Goal: Find specific page/section: Find specific page/section

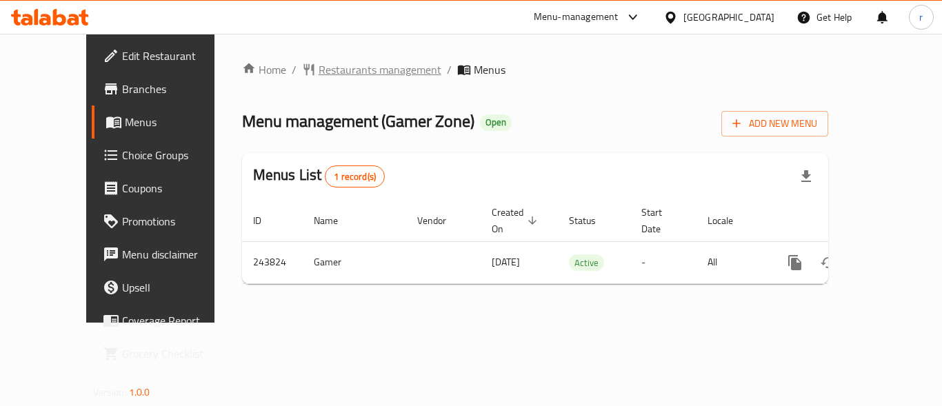
click at [352, 69] on span "Restaurants management" at bounding box center [380, 69] width 123 height 17
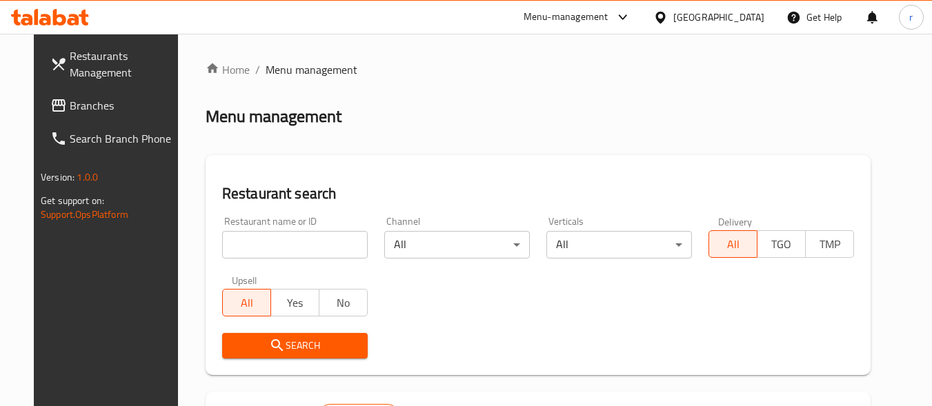
click at [305, 248] on input "search" at bounding box center [294, 245] width 145 height 28
paste input "627102"
type input "627102"
click at [295, 352] on span "Search" at bounding box center [294, 345] width 123 height 17
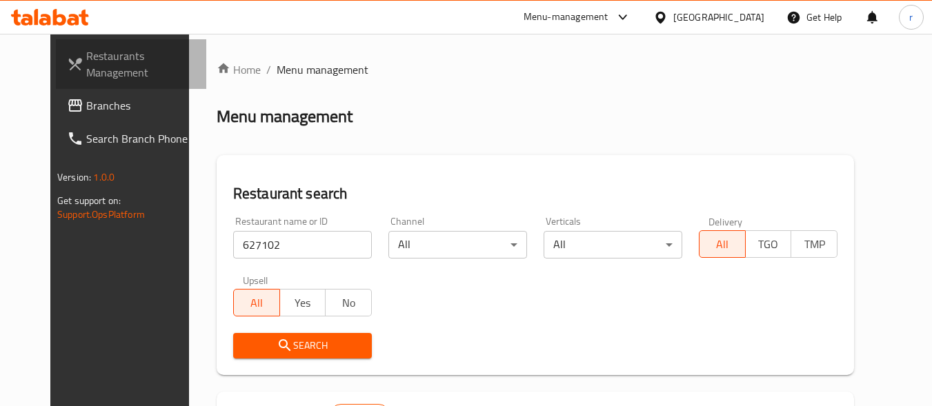
click at [86, 66] on span "Restaurants Management" at bounding box center [140, 64] width 109 height 33
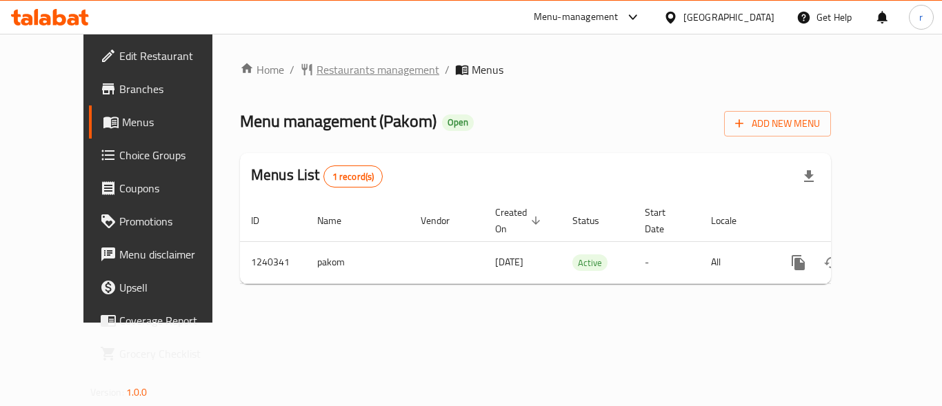
click at [317, 72] on span "Restaurants management" at bounding box center [378, 69] width 123 height 17
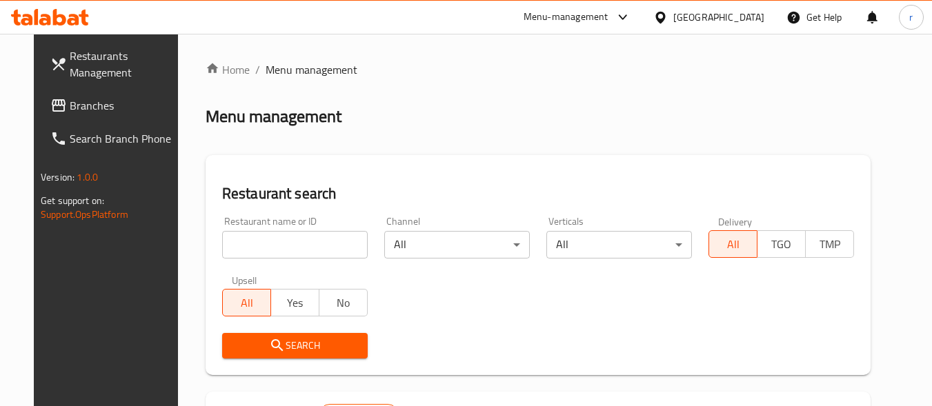
click at [268, 254] on input "search" at bounding box center [294, 245] width 145 height 28
paste input "680210"
type input "680210"
click at [269, 346] on icon "submit" at bounding box center [277, 345] width 17 height 17
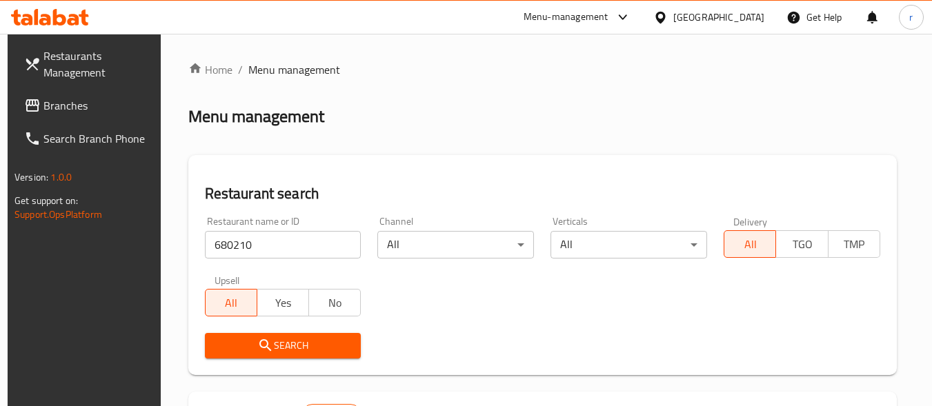
click at [285, 68] on span "Menu management" at bounding box center [294, 69] width 92 height 17
click at [66, 67] on span "Restaurants Management" at bounding box center [97, 64] width 109 height 33
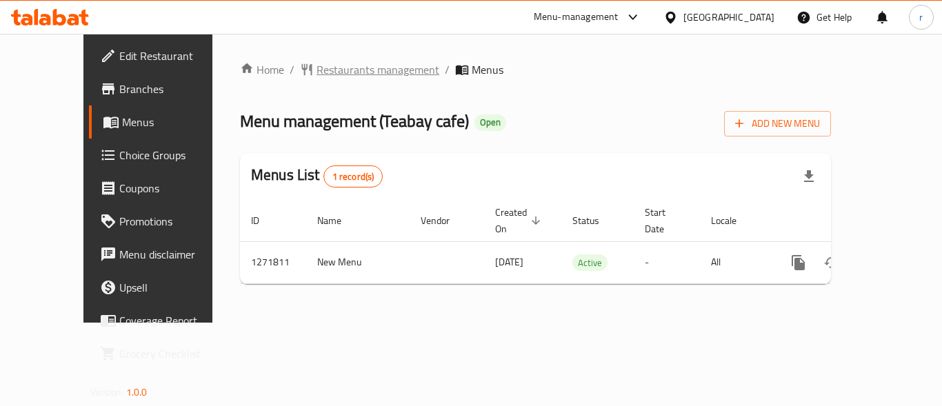
click at [328, 69] on span "Restaurants management" at bounding box center [378, 69] width 123 height 17
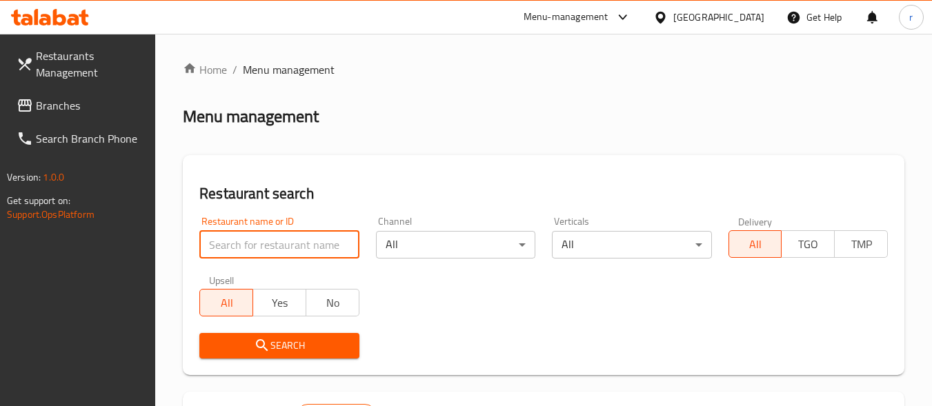
click at [294, 239] on input "search" at bounding box center [278, 245] width 159 height 28
paste input "689863"
type input "689863"
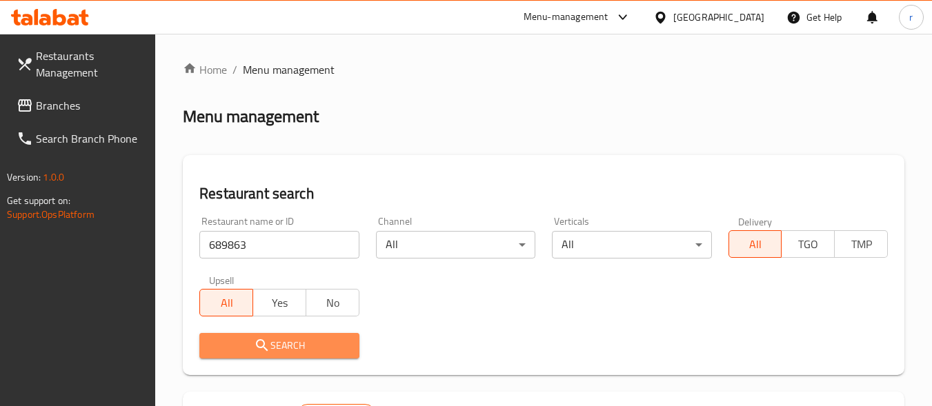
click at [314, 344] on span "Search" at bounding box center [278, 345] width 137 height 17
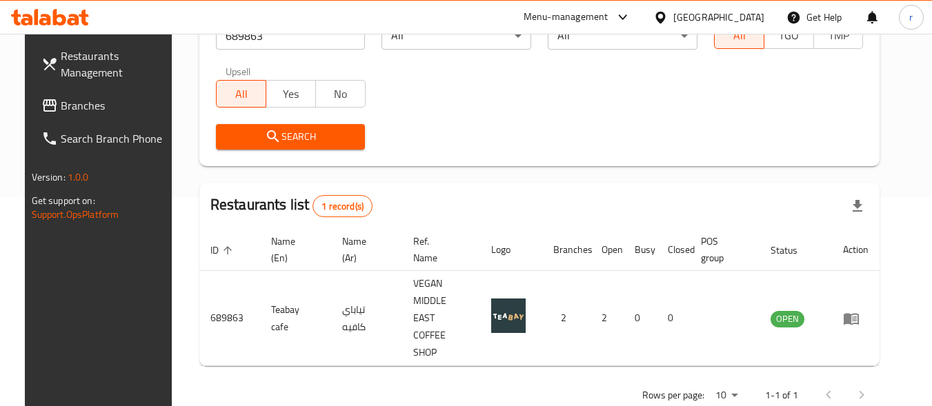
scroll to position [2, 0]
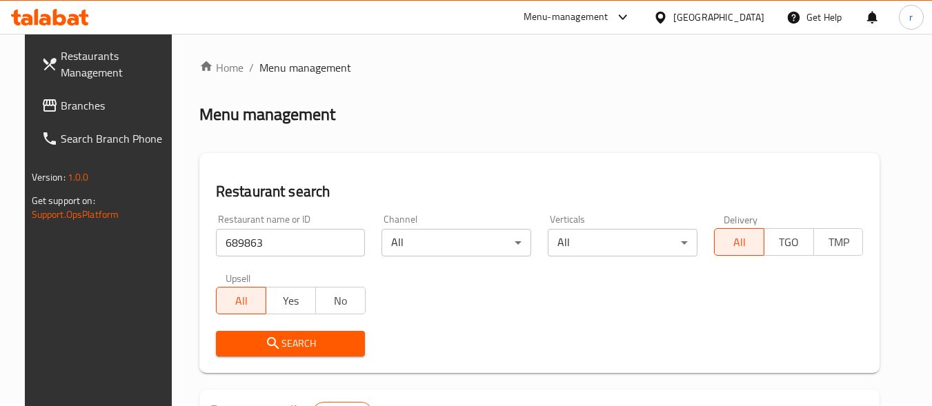
click at [68, 65] on span "Restaurants Management" at bounding box center [115, 64] width 109 height 33
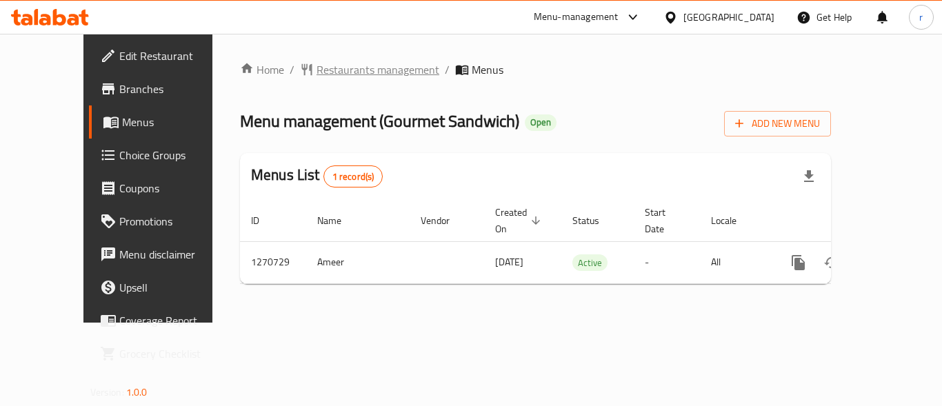
click at [341, 73] on span "Restaurants management" at bounding box center [378, 69] width 123 height 17
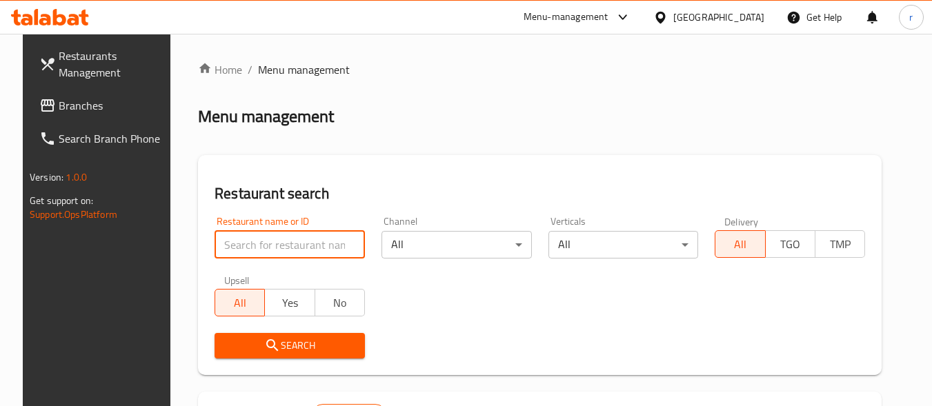
click at [277, 237] on input "search" at bounding box center [289, 245] width 150 height 28
paste input "689334"
type input "689334"
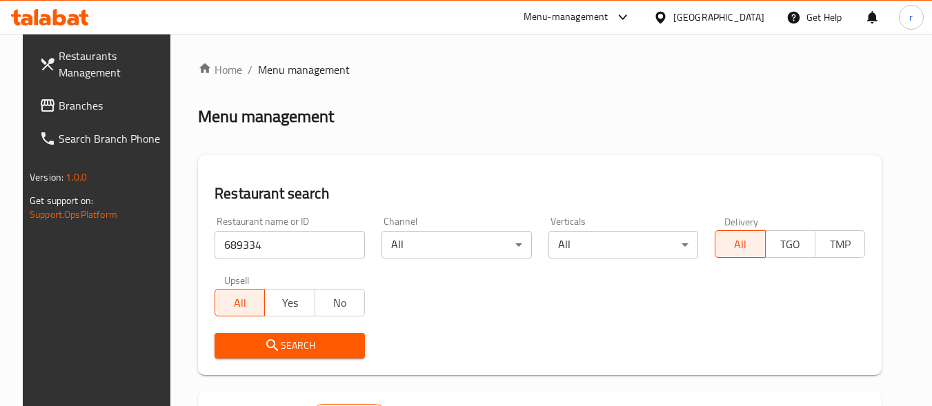
click at [323, 348] on span "Search" at bounding box center [289, 345] width 128 height 17
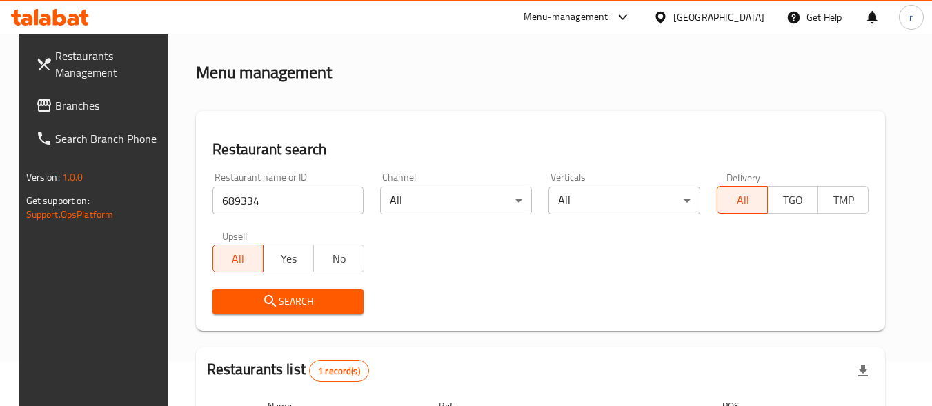
scroll to position [2, 0]
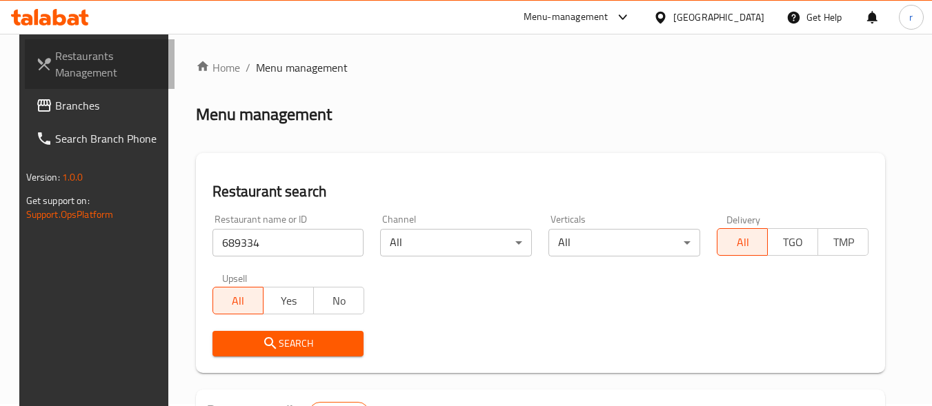
click at [91, 63] on span "Restaurants Management" at bounding box center [109, 64] width 109 height 33
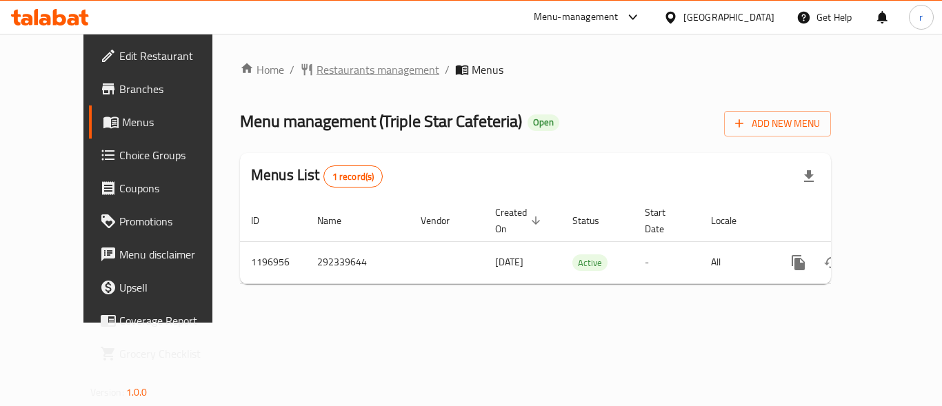
click at [317, 73] on span "Restaurants management" at bounding box center [378, 69] width 123 height 17
click at [328, 71] on span "Restaurants management" at bounding box center [378, 70] width 123 height 17
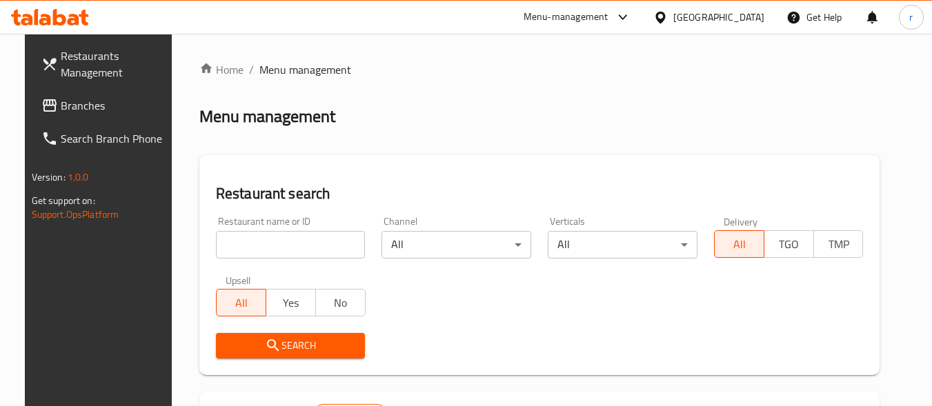
click at [321, 234] on input "search" at bounding box center [291, 245] width 150 height 28
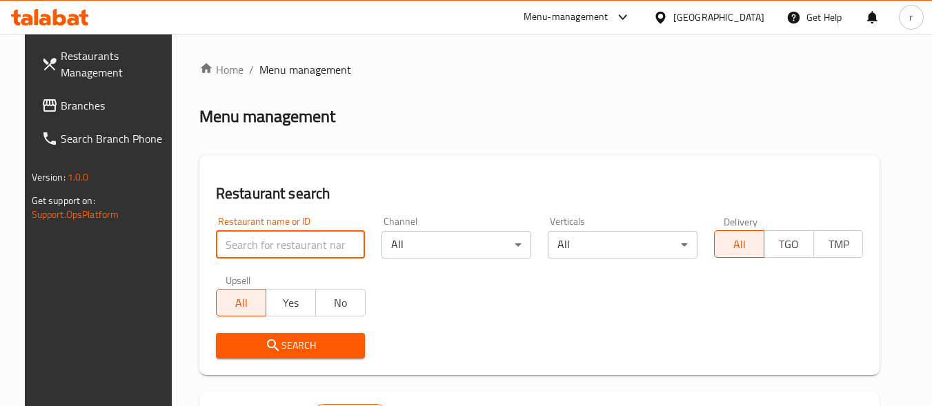
paste input "667908"
type input "667908"
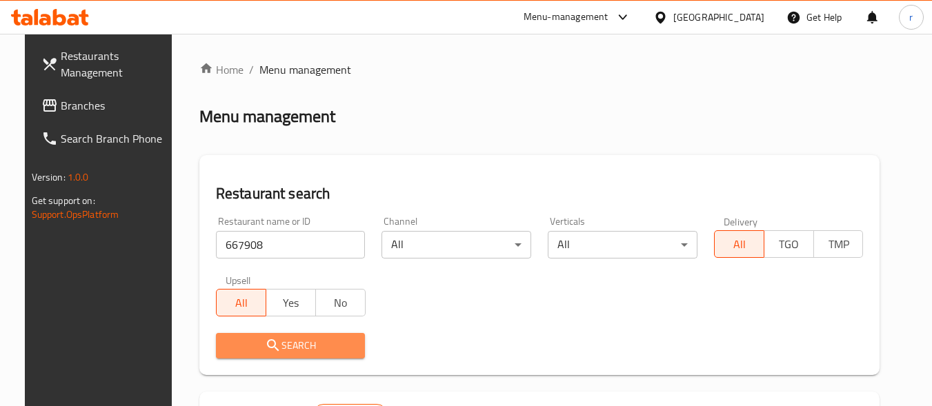
click at [305, 345] on span "Search" at bounding box center [291, 345] width 128 height 17
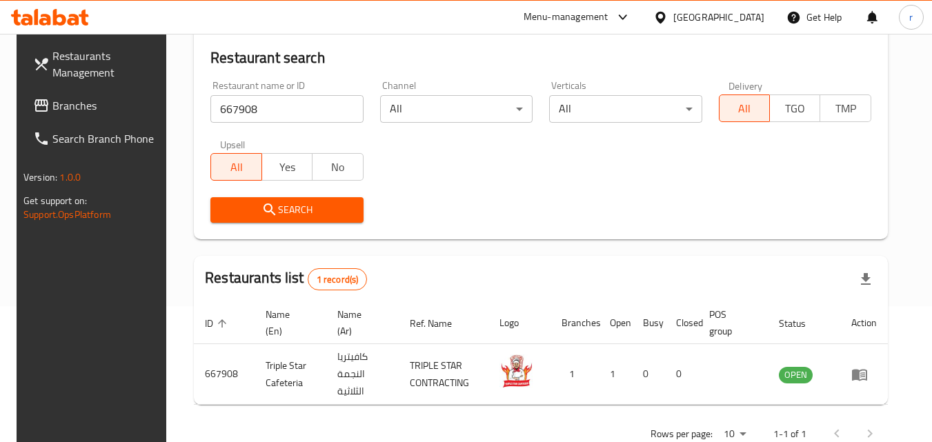
scroll to position [104, 0]
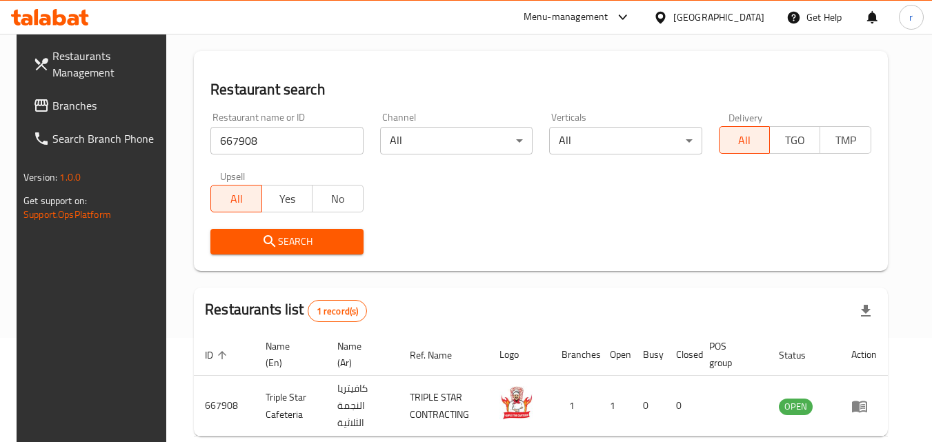
click at [66, 67] on span "Restaurants Management" at bounding box center [106, 64] width 109 height 33
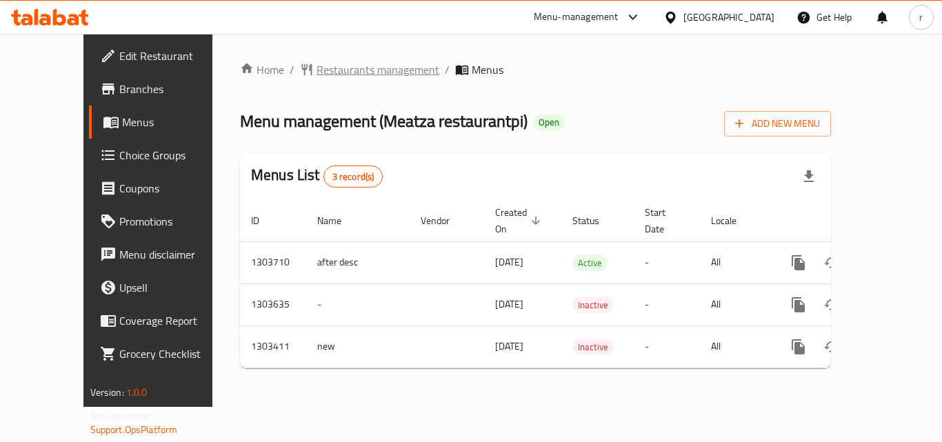
click at [317, 70] on span "Restaurants management" at bounding box center [378, 69] width 123 height 17
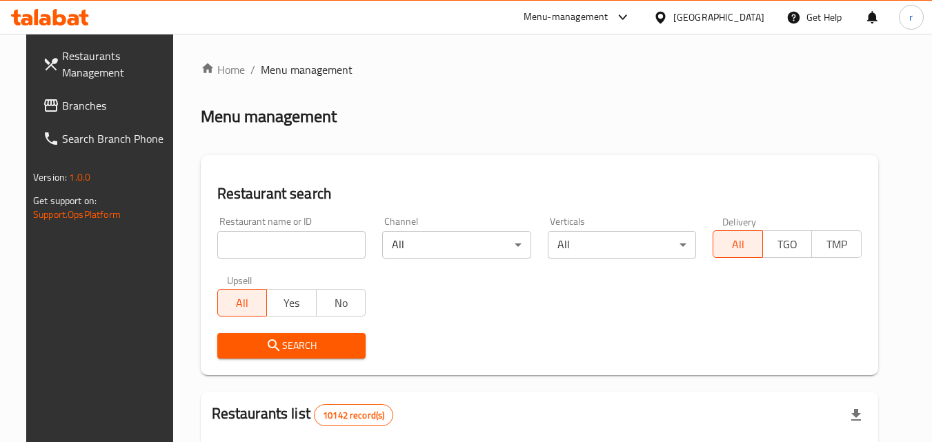
click at [321, 240] on input "search" at bounding box center [291, 245] width 149 height 28
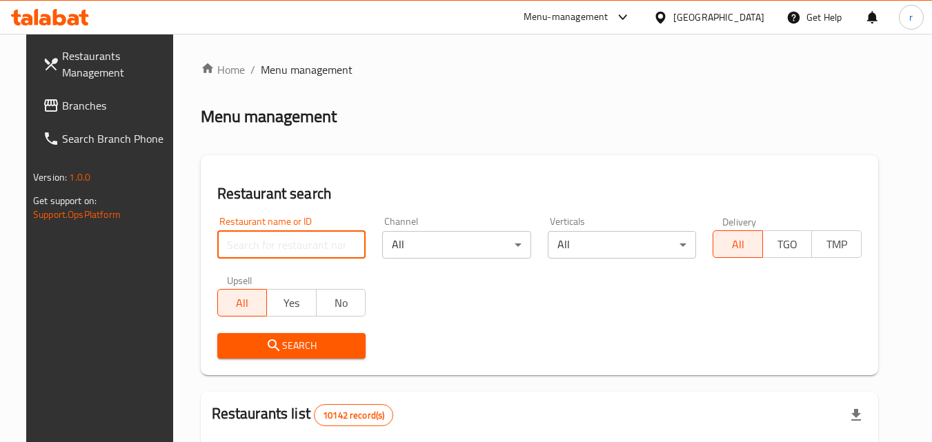
paste input "702652"
type input "702652"
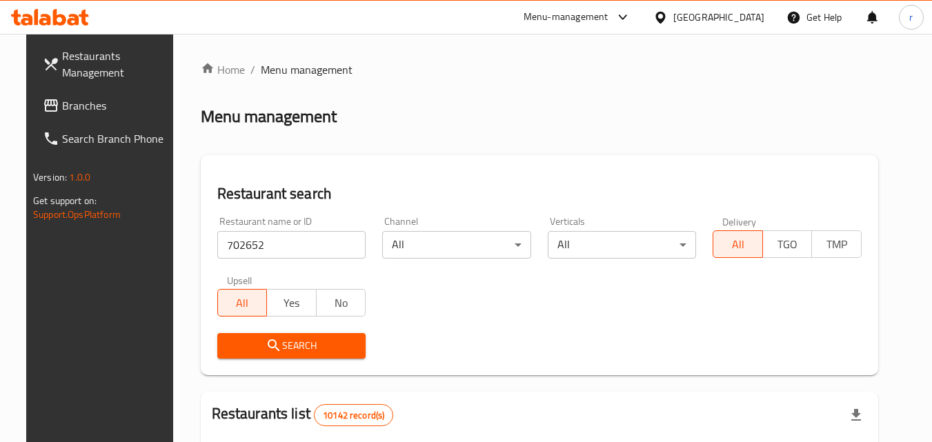
click at [275, 346] on span "Search" at bounding box center [291, 345] width 127 height 17
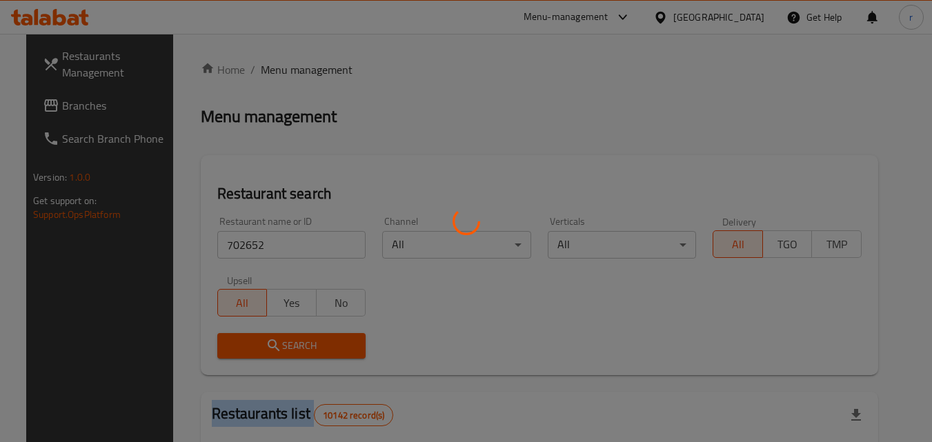
click at [275, 346] on div at bounding box center [466, 221] width 932 height 442
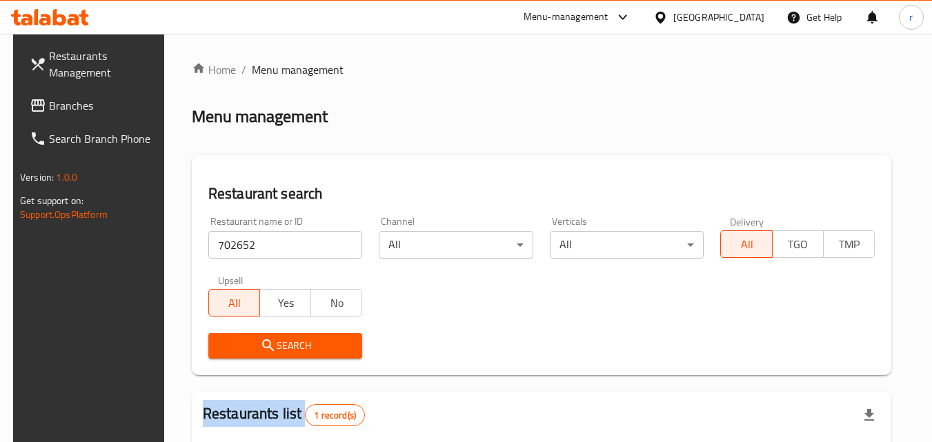
click at [333, 337] on span "Search" at bounding box center [285, 345] width 132 height 17
click at [333, 340] on span "Search" at bounding box center [285, 345] width 132 height 17
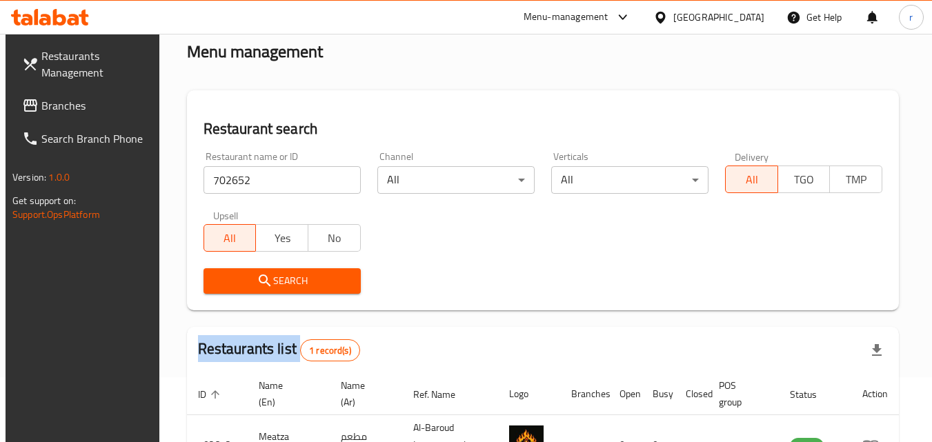
scroll to position [138, 0]
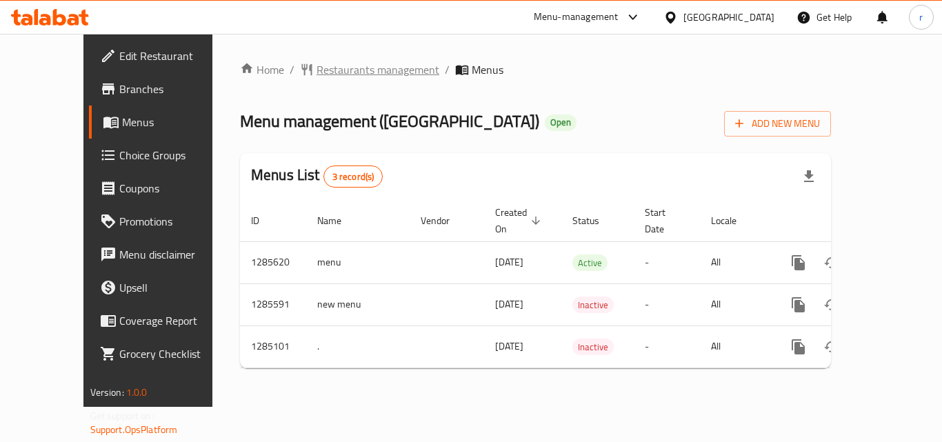
click at [317, 73] on span "Restaurants management" at bounding box center [378, 69] width 123 height 17
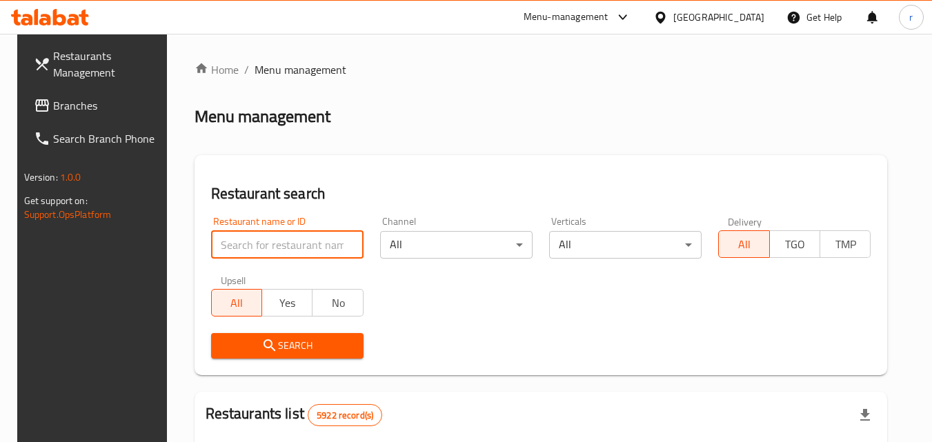
click at [308, 245] on input "search" at bounding box center [287, 245] width 152 height 28
paste input "695700"
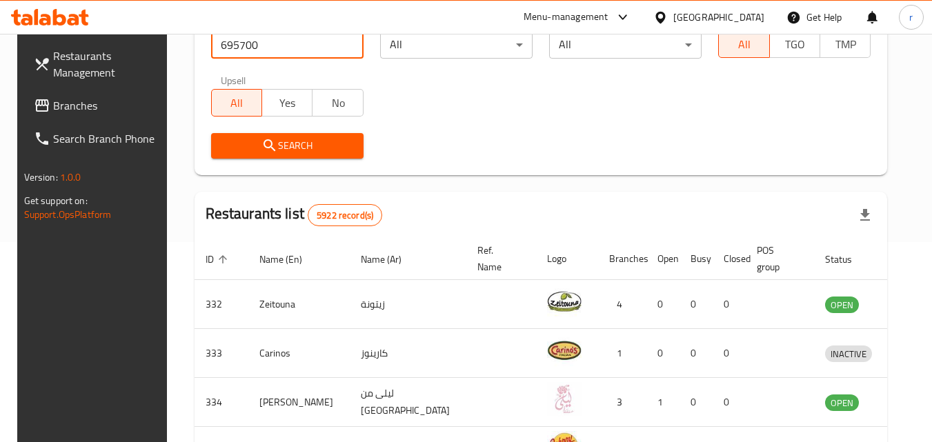
scroll to position [207, 0]
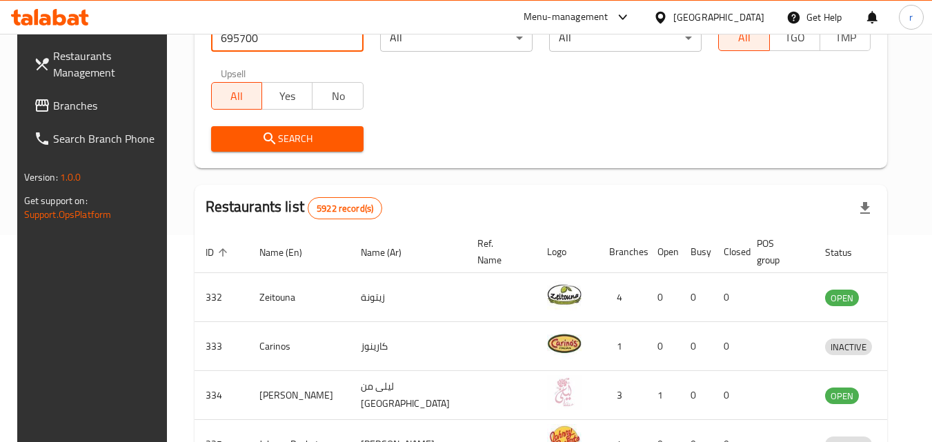
type input "695700"
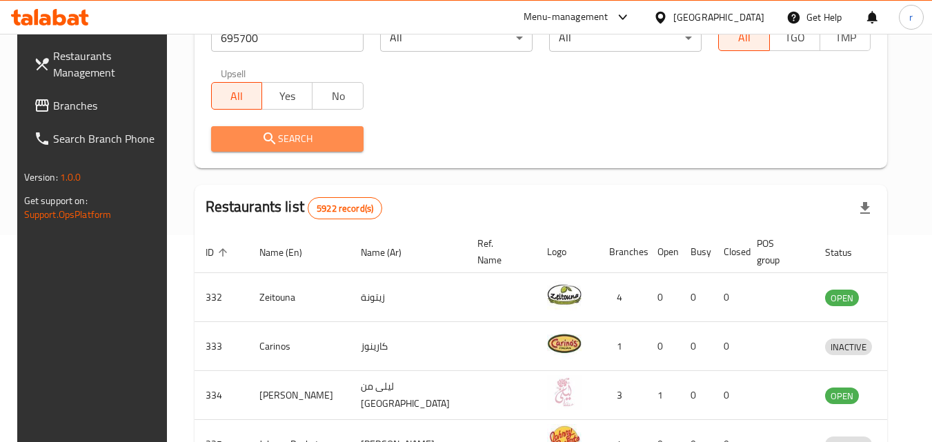
click at [305, 150] on button "Search" at bounding box center [287, 139] width 152 height 26
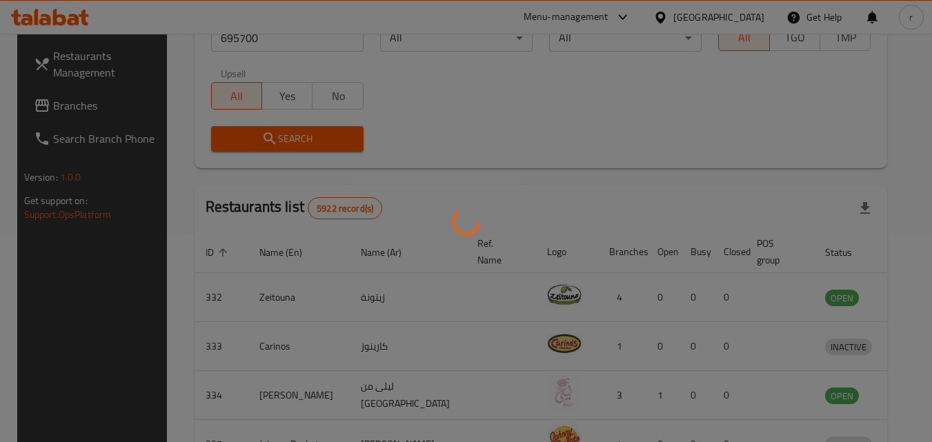
click at [303, 137] on div at bounding box center [466, 221] width 932 height 442
